Goal: Navigation & Orientation: Find specific page/section

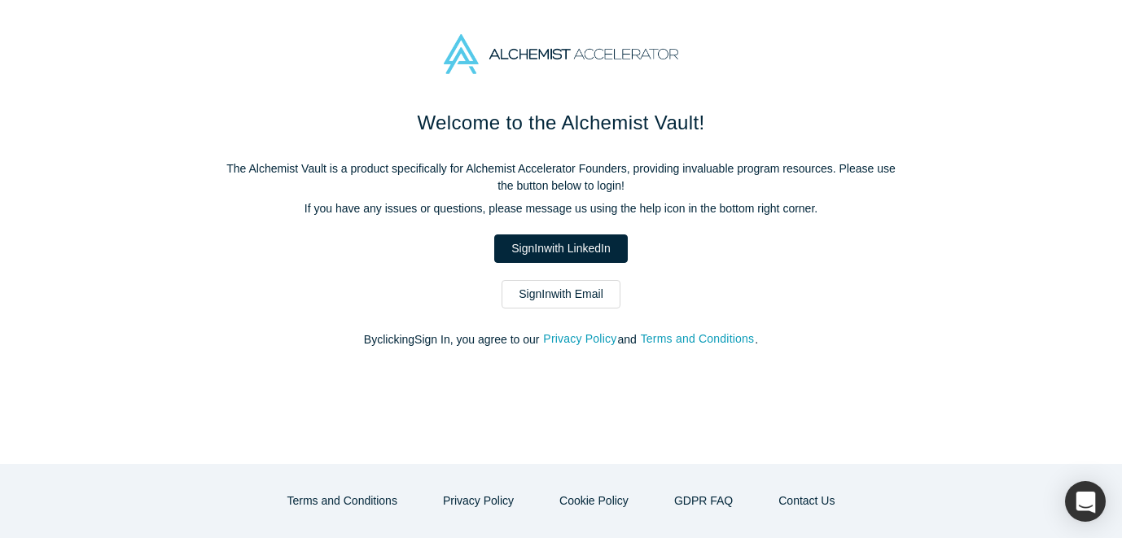
click at [573, 244] on link "Sign In with LinkedIn" at bounding box center [560, 249] width 133 height 29
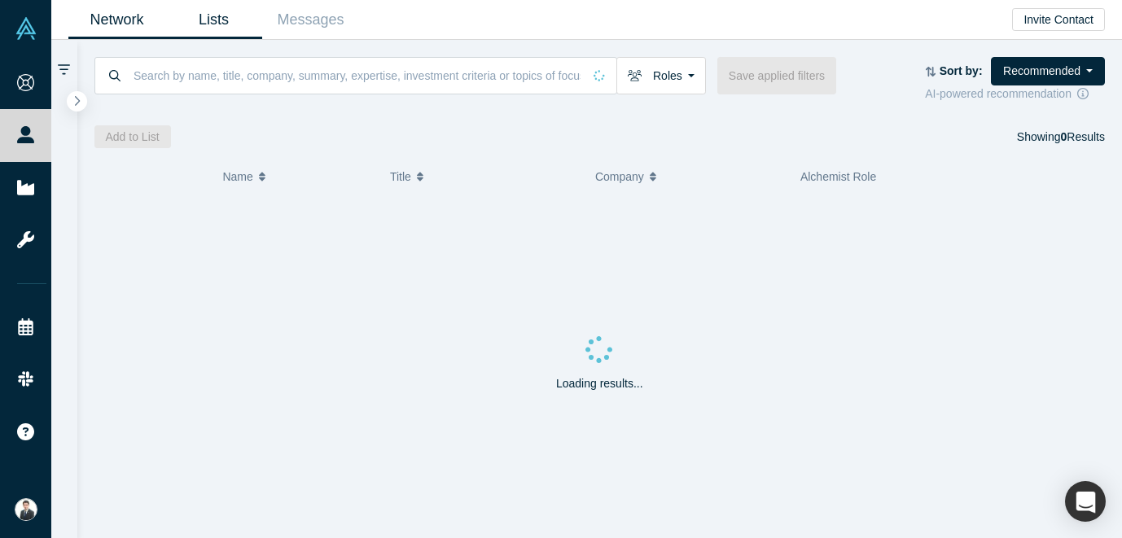
click at [200, 20] on link "Lists" at bounding box center [213, 20] width 97 height 38
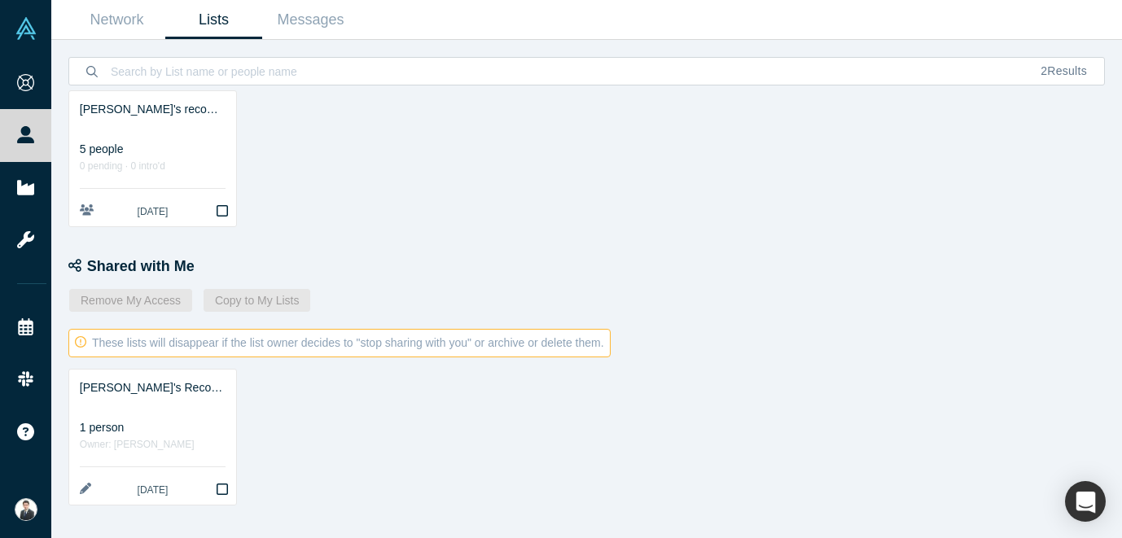
scroll to position [93, 0]
